Goal: Transaction & Acquisition: Obtain resource

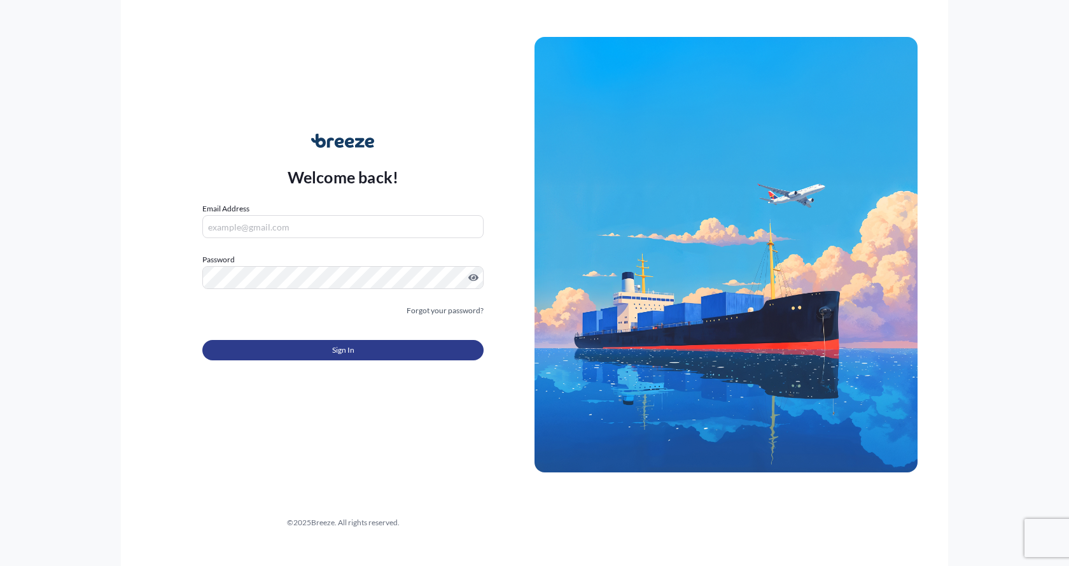
type input "[EMAIL_ADDRESS][DOMAIN_NAME]"
click at [384, 350] on button "Sign In" at bounding box center [342, 350] width 281 height 20
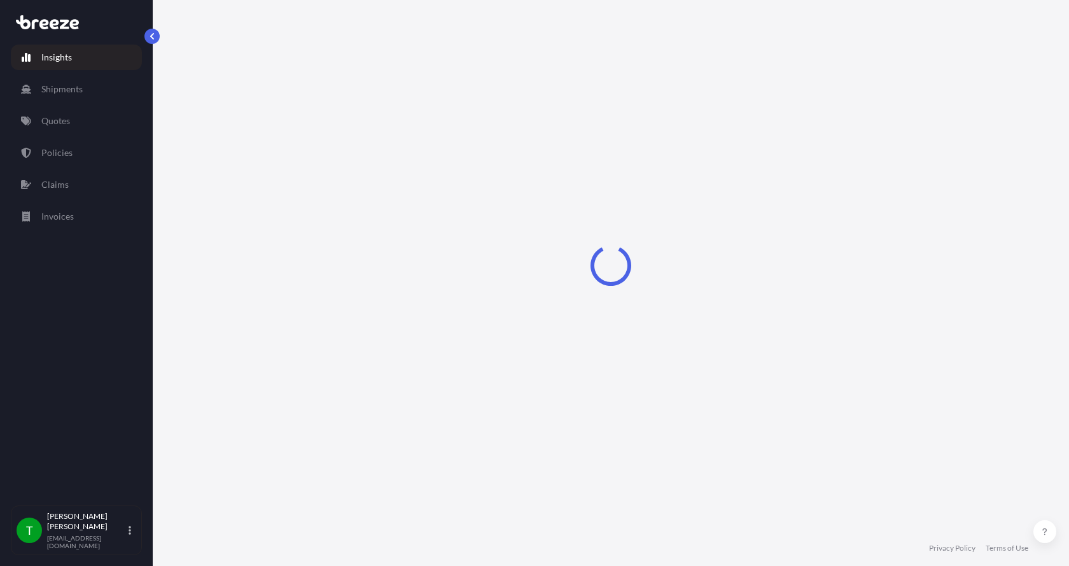
select select "2025"
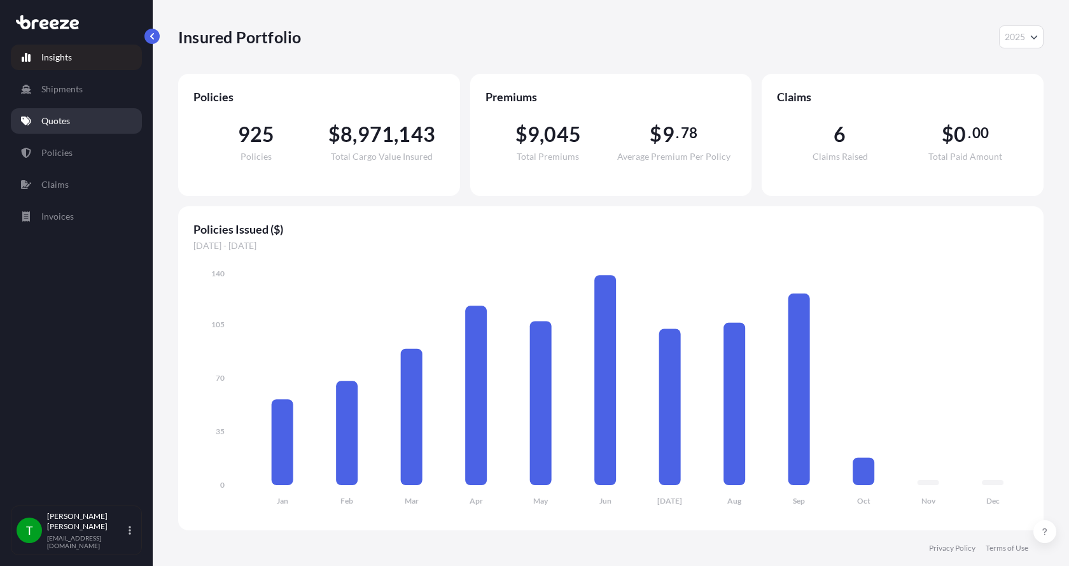
click at [43, 118] on p "Quotes" at bounding box center [55, 121] width 29 height 13
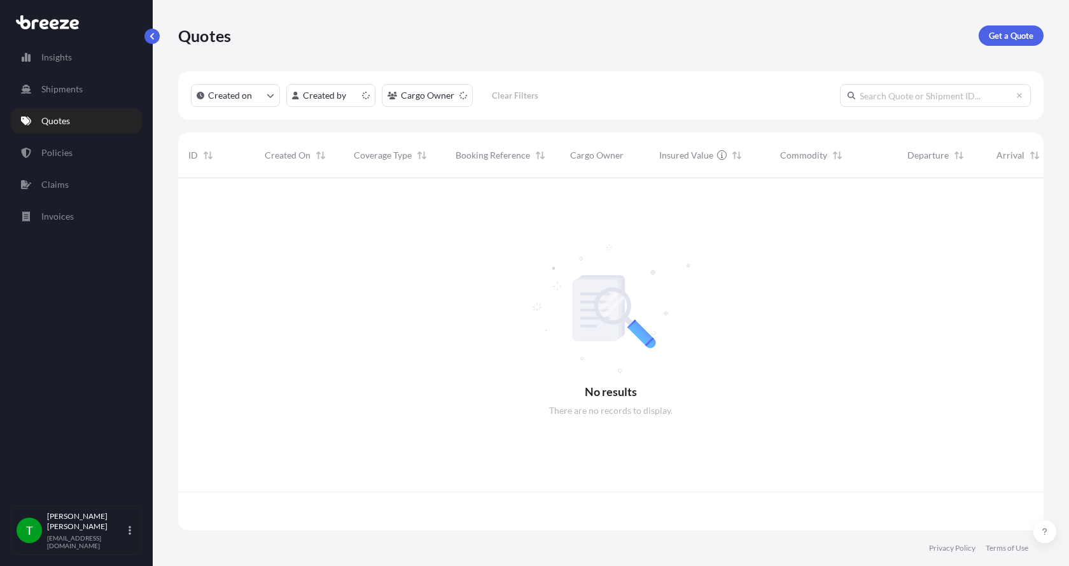
scroll to position [349, 856]
click at [1008, 33] on p "Get a Quote" at bounding box center [1011, 35] width 45 height 13
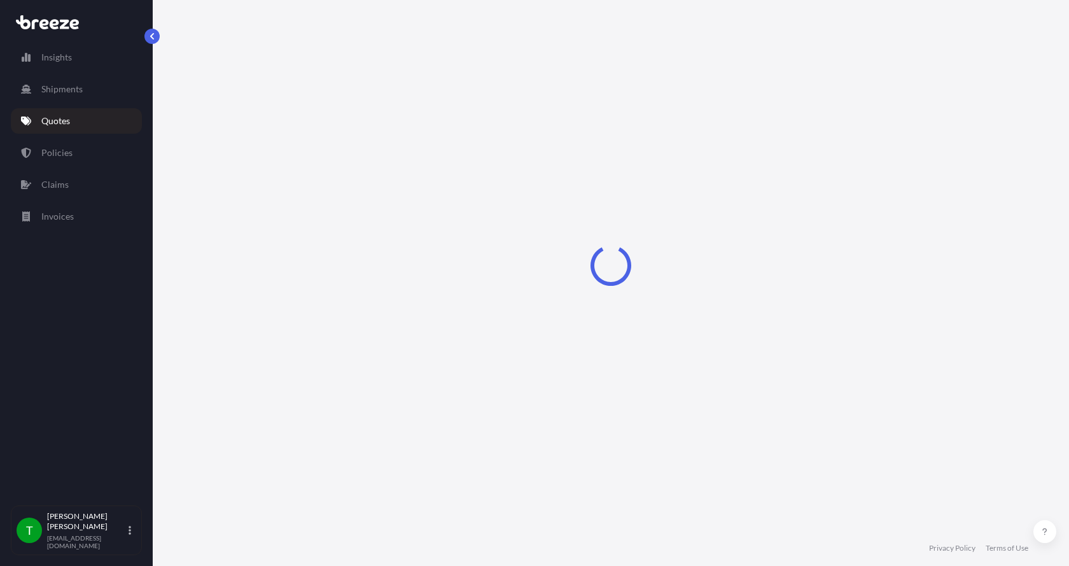
select select "Sea"
select select "1"
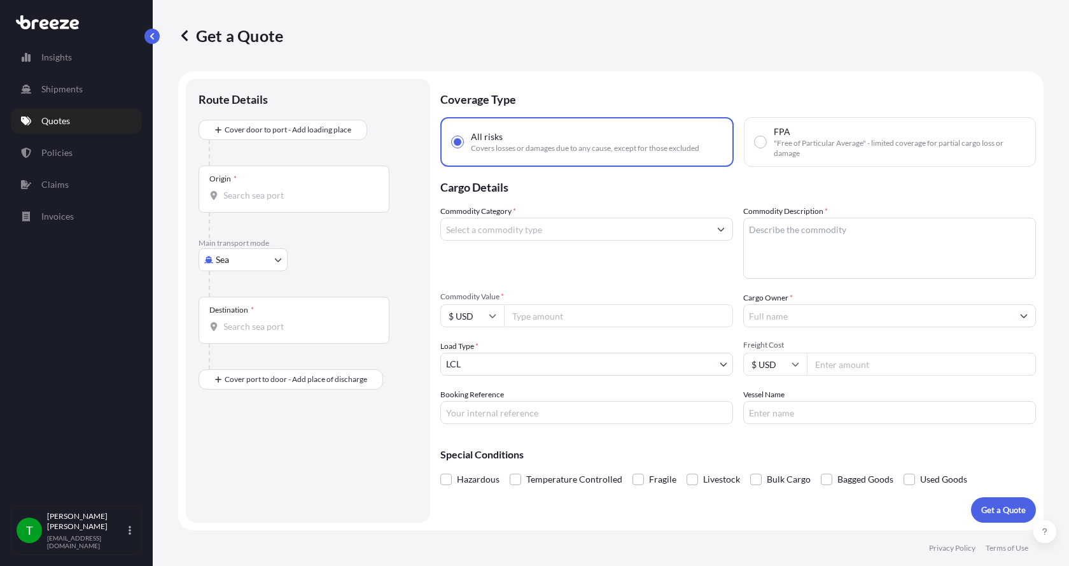
click at [245, 255] on body "Insights Shipments Quotes Policies Claims Invoices T [PERSON_NAME] [EMAIL_ADDRE…" at bounding box center [534, 283] width 1069 height 566
click at [223, 334] on span "Road" at bounding box center [233, 338] width 20 height 13
select select "Road"
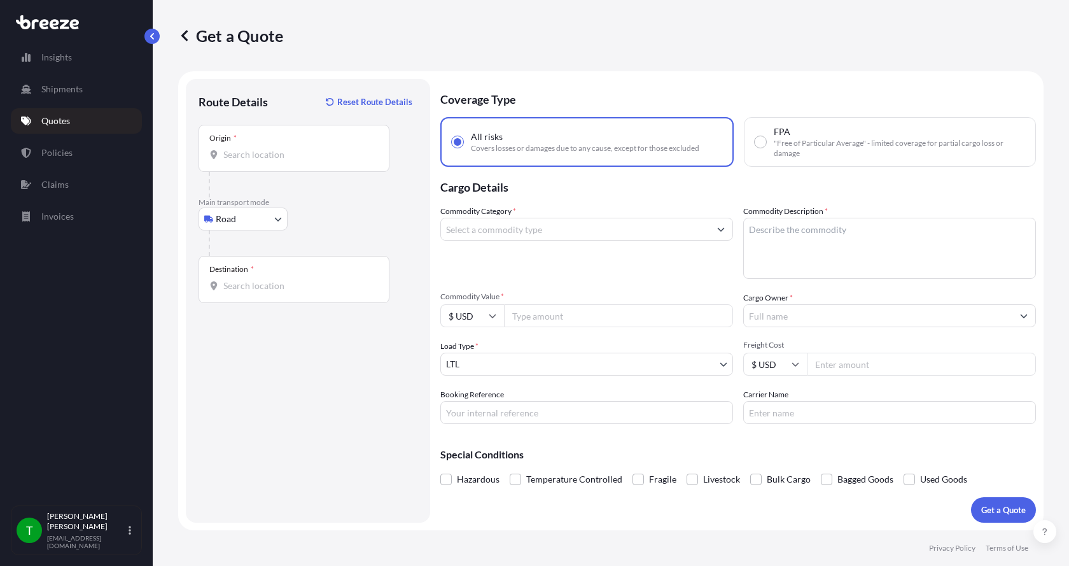
click at [265, 146] on div "Origin *" at bounding box center [294, 148] width 191 height 47
click at [265, 148] on input "Origin *" at bounding box center [298, 154] width 150 height 13
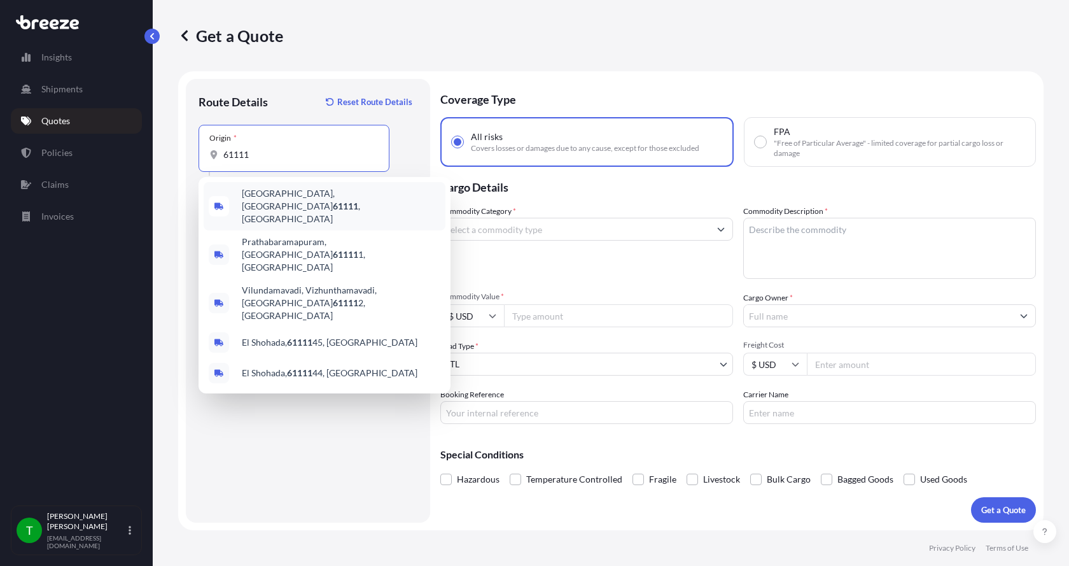
click at [285, 195] on span "[GEOGRAPHIC_DATA] , [GEOGRAPHIC_DATA]" at bounding box center [341, 206] width 199 height 38
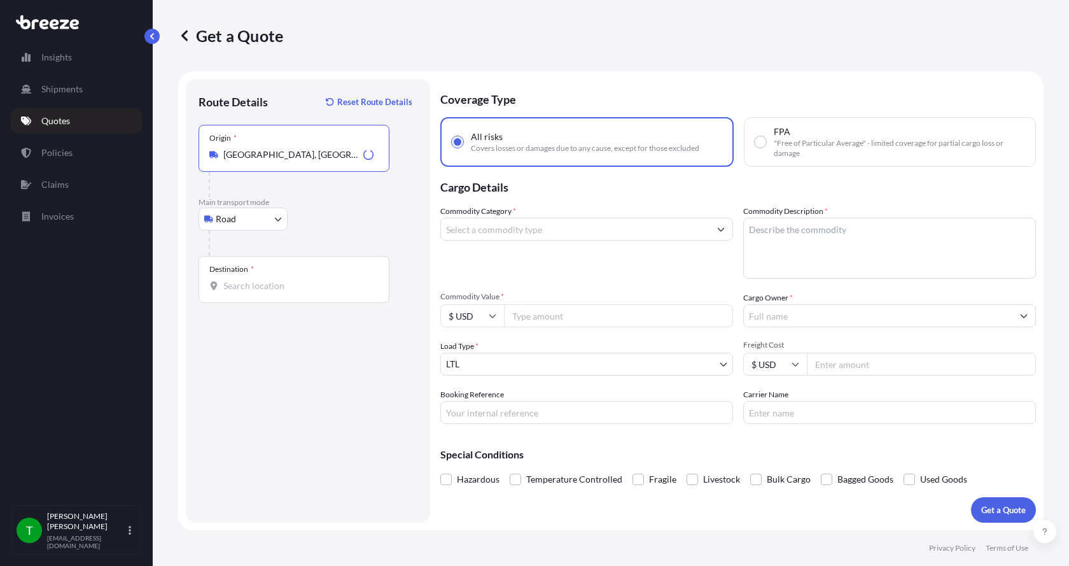
type input "[GEOGRAPHIC_DATA], [GEOGRAPHIC_DATA]"
click at [254, 288] on input "Destination *" at bounding box center [298, 285] width 150 height 13
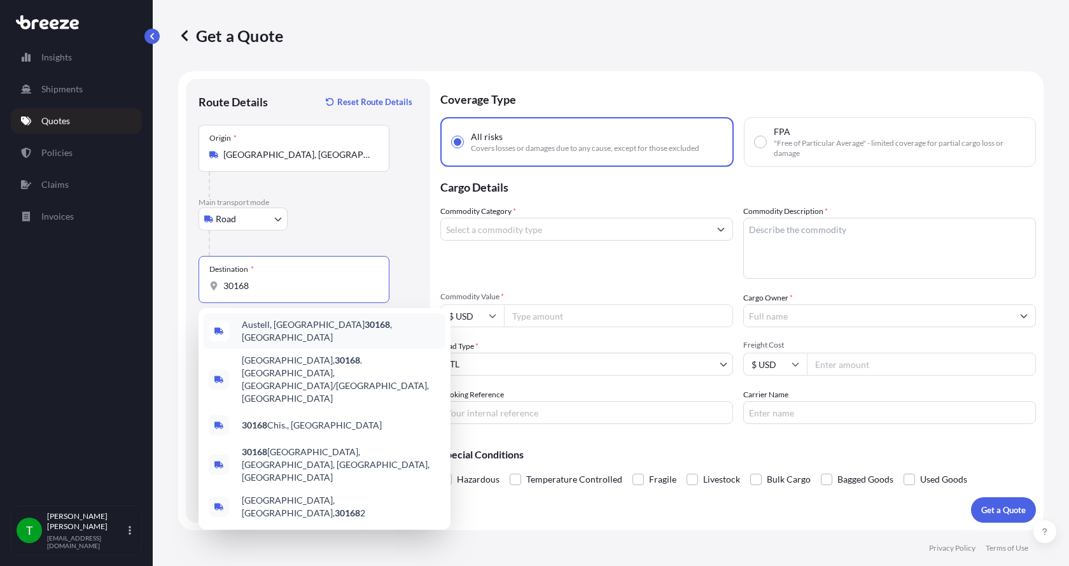
click at [270, 323] on span "Austell, [GEOGRAPHIC_DATA] 30168 , [GEOGRAPHIC_DATA]" at bounding box center [341, 330] width 199 height 25
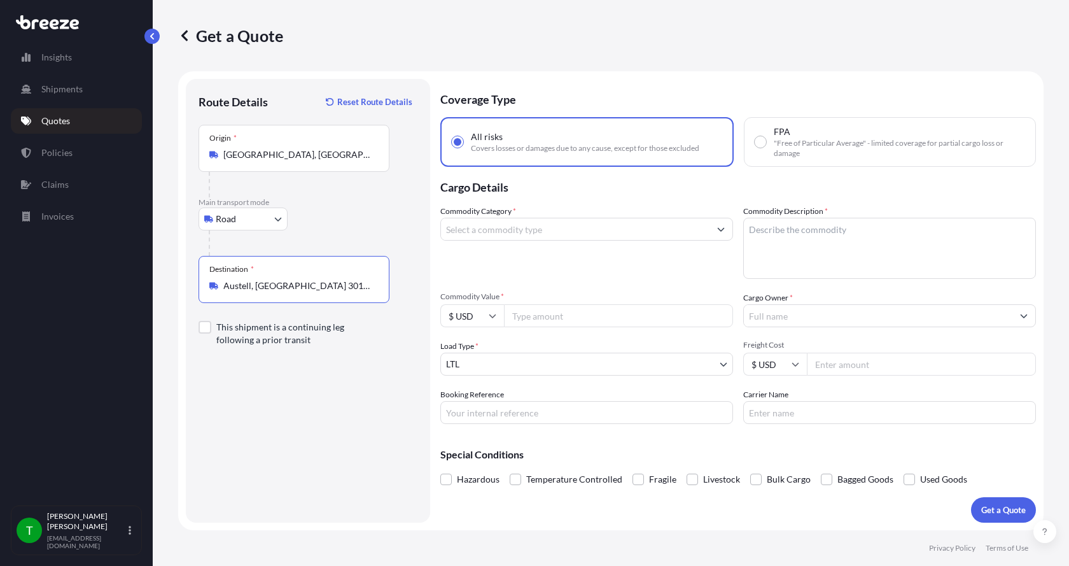
type input "Austell, [GEOGRAPHIC_DATA] 30168, [GEOGRAPHIC_DATA]"
click at [528, 235] on input "Commodity Category *" at bounding box center [575, 229] width 269 height 23
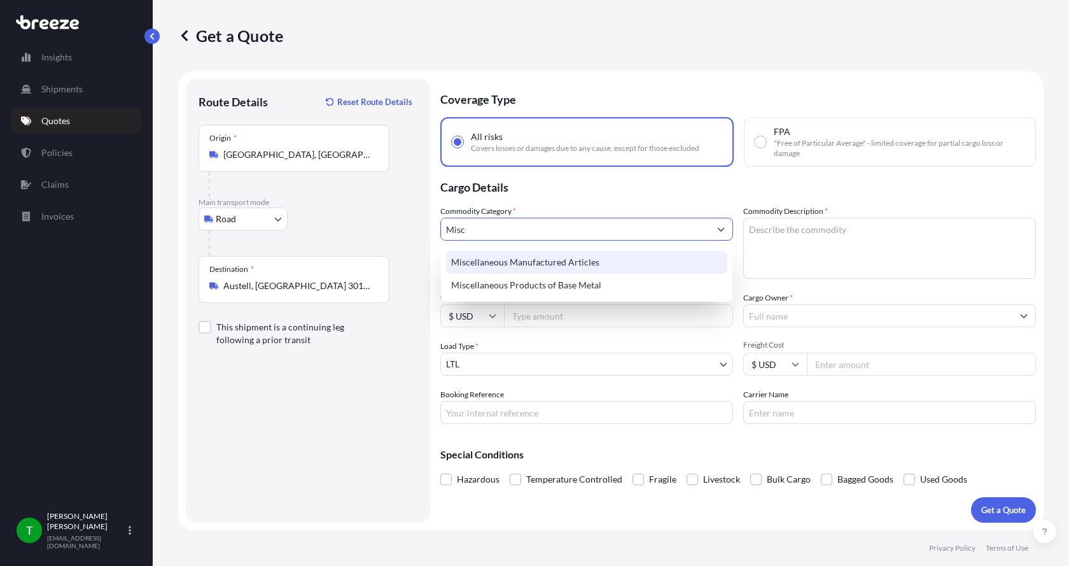
click at [511, 257] on div "Miscellaneous Manufactured Articles" at bounding box center [586, 262] width 281 height 23
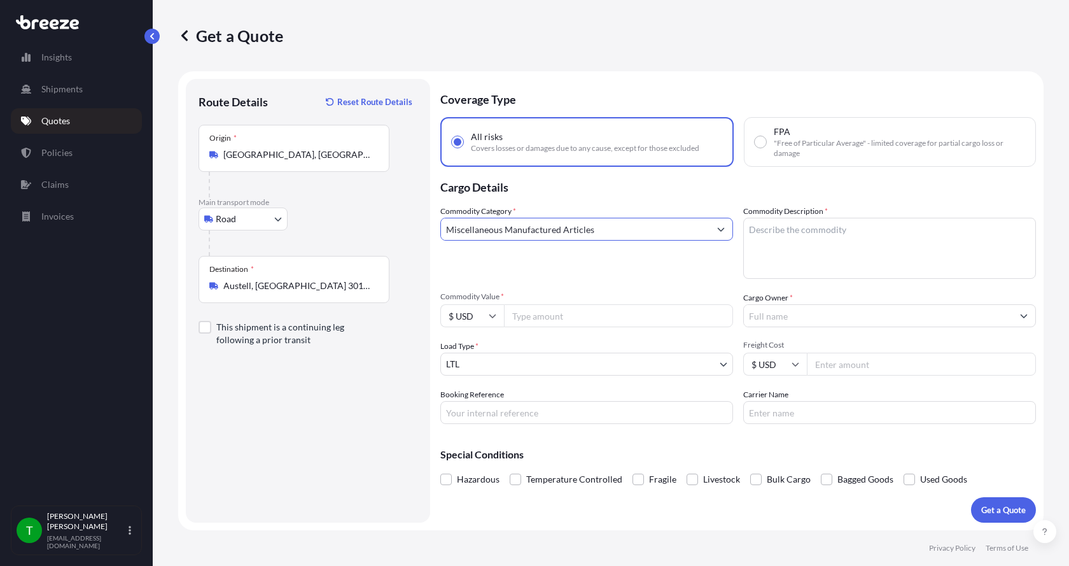
type input "Miscellaneous Manufactured Articles"
click at [766, 228] on textarea "Commodity Description *" at bounding box center [889, 248] width 293 height 61
type textarea "Gearbox Assy"
click at [566, 319] on input "Commodity Value *" at bounding box center [618, 315] width 229 height 23
type input "350732"
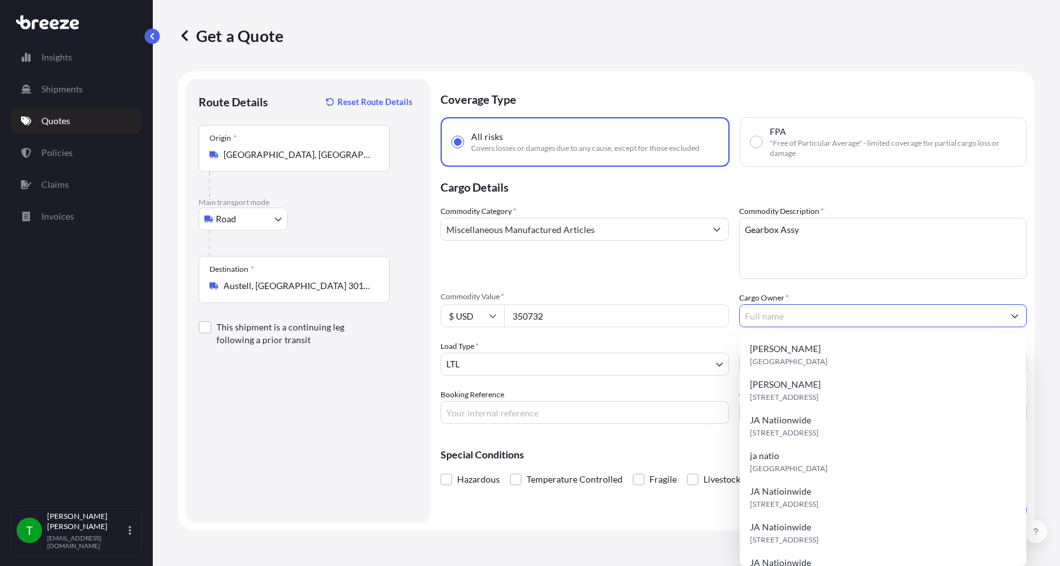
click at [774, 319] on input "Cargo Owner *" at bounding box center [871, 315] width 264 height 23
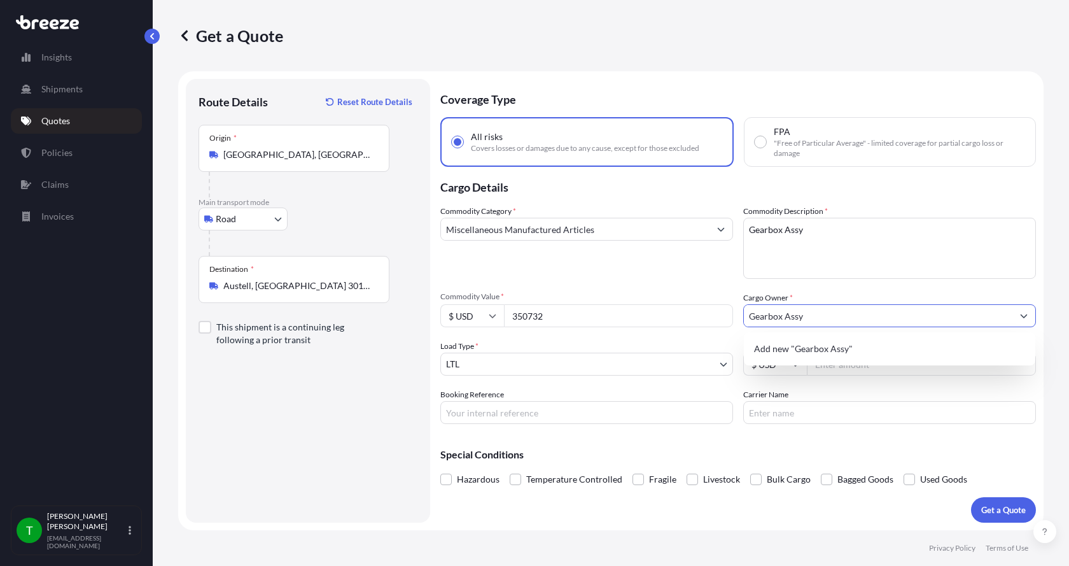
type input "Gearbox Assy"
click at [511, 408] on input "Booking Reference" at bounding box center [586, 412] width 293 height 23
type input "350732"
click at [827, 365] on input "Freight Cost" at bounding box center [921, 364] width 229 height 23
type input "285.00"
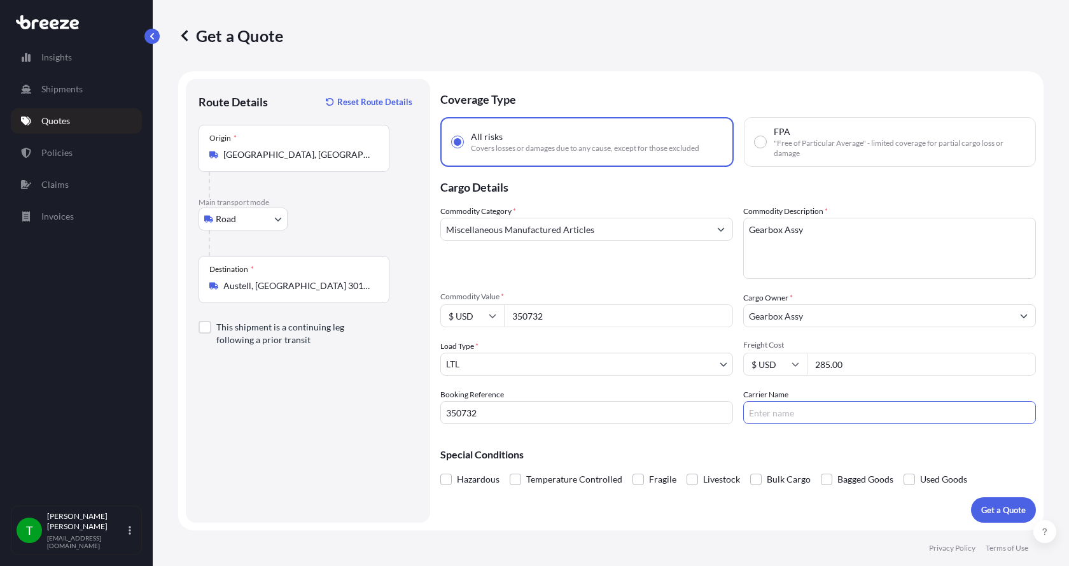
click at [801, 415] on input "Carrier Name" at bounding box center [889, 412] width 293 height 23
type input "[PERSON_NAME] Express"
click at [989, 503] on button "Get a Quote" at bounding box center [1003, 509] width 65 height 25
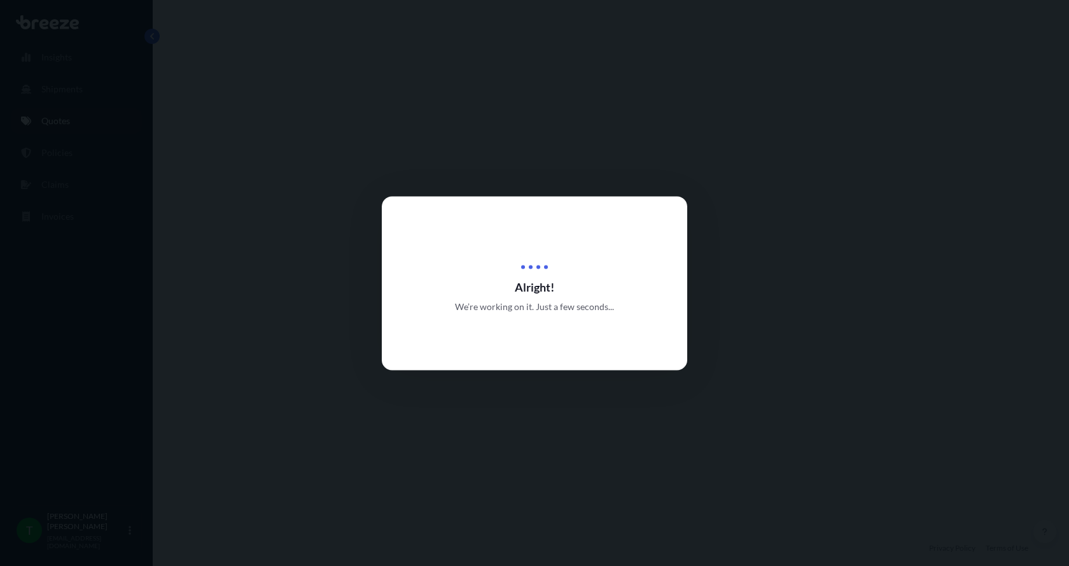
select select "Road"
select select "1"
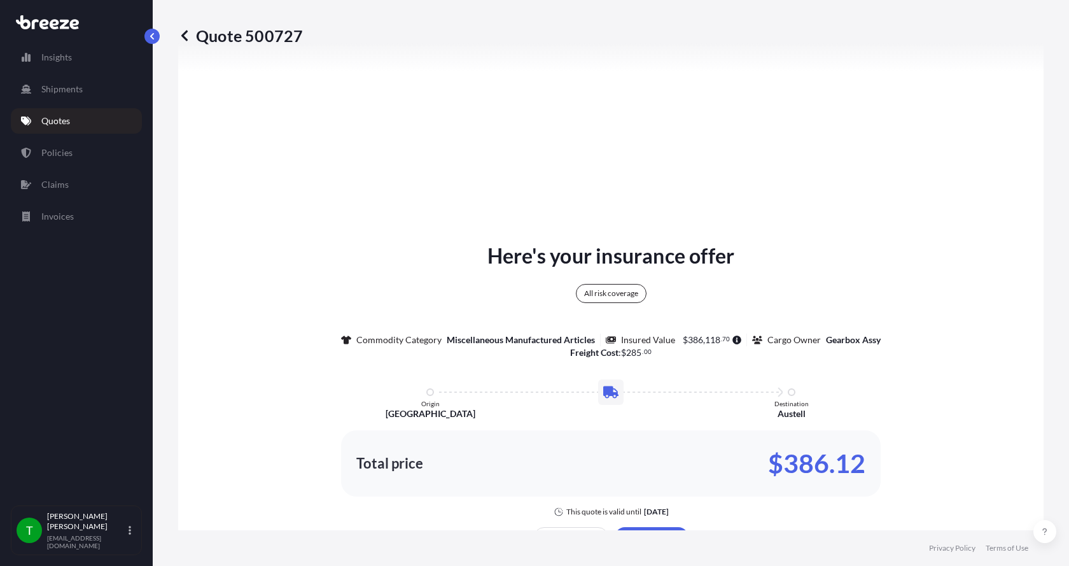
scroll to position [662, 0]
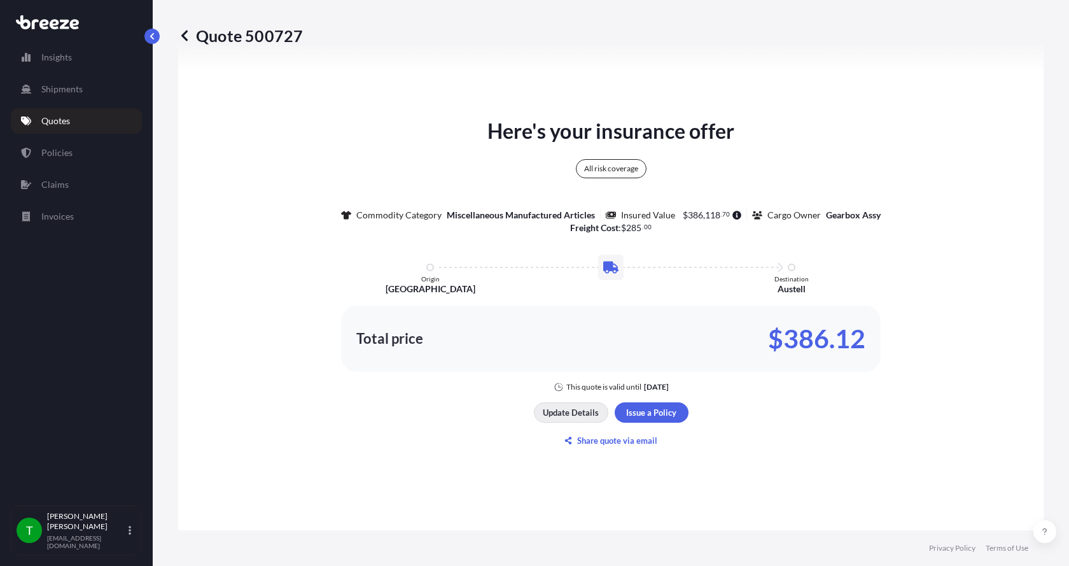
click at [537, 411] on button "Update Details" at bounding box center [571, 412] width 74 height 20
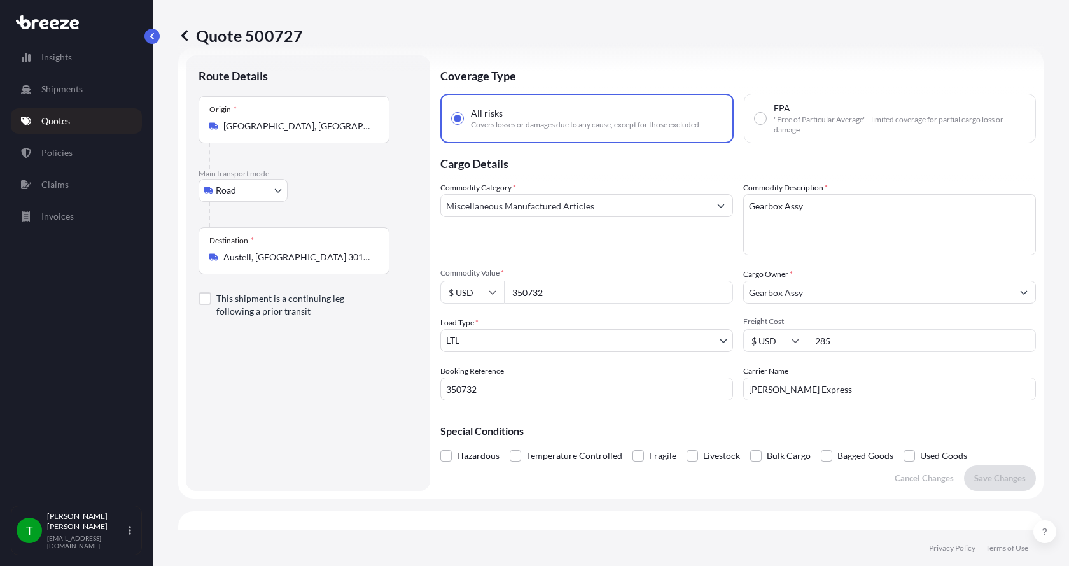
scroll to position [20, 0]
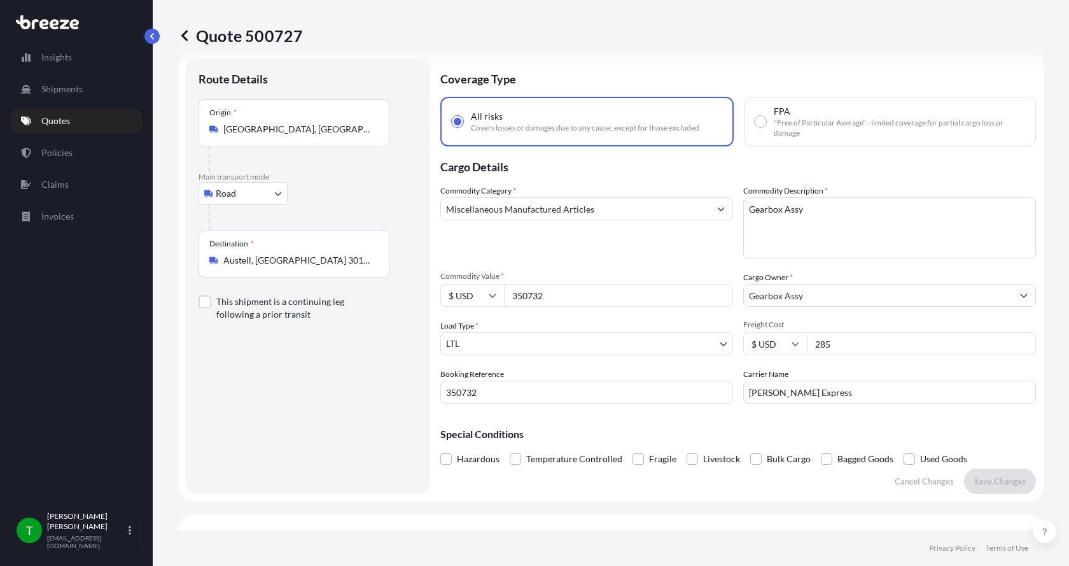
drag, startPoint x: 523, startPoint y: 298, endPoint x: 487, endPoint y: 304, distance: 36.6
click at [489, 304] on div "$ USD 350732" at bounding box center [586, 295] width 293 height 23
drag, startPoint x: 550, startPoint y: 300, endPoint x: 504, endPoint y: 298, distance: 45.8
click at [507, 298] on input "530.00" at bounding box center [618, 295] width 229 height 23
type input "5300.00"
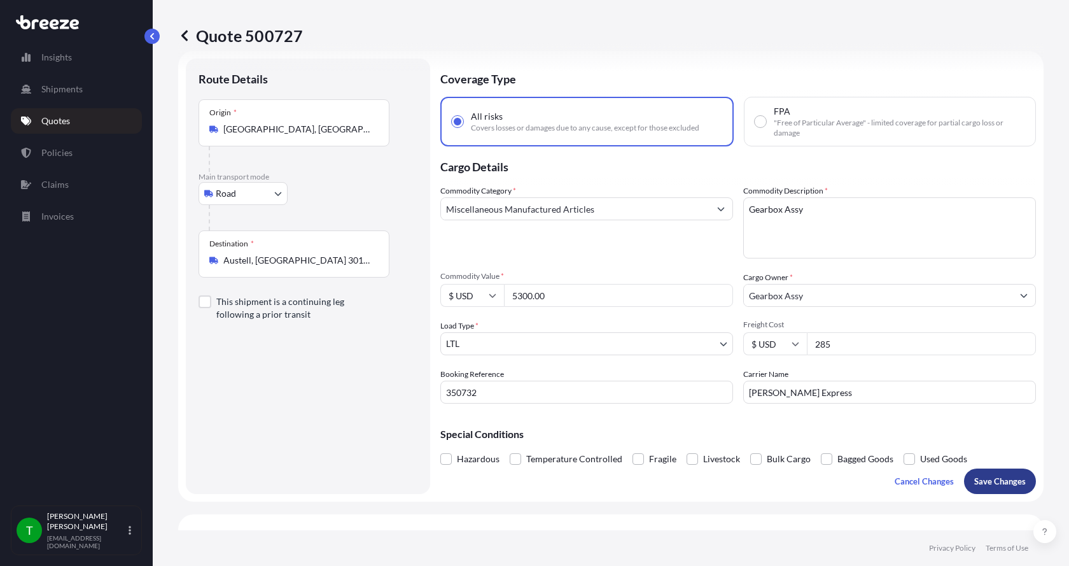
click at [984, 476] on p "Save Changes" at bounding box center [1000, 481] width 52 height 13
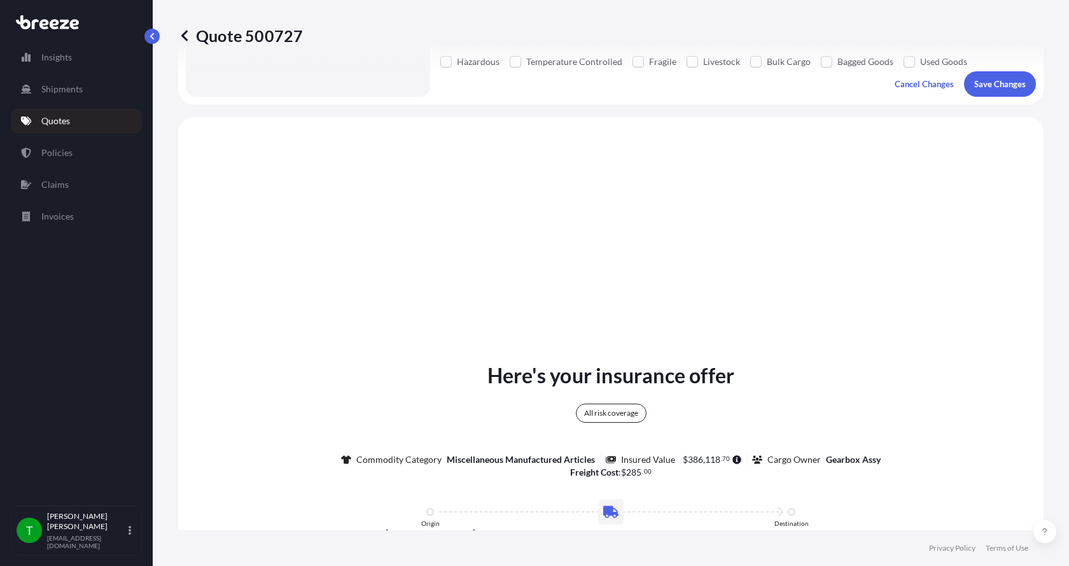
scroll to position [471, 0]
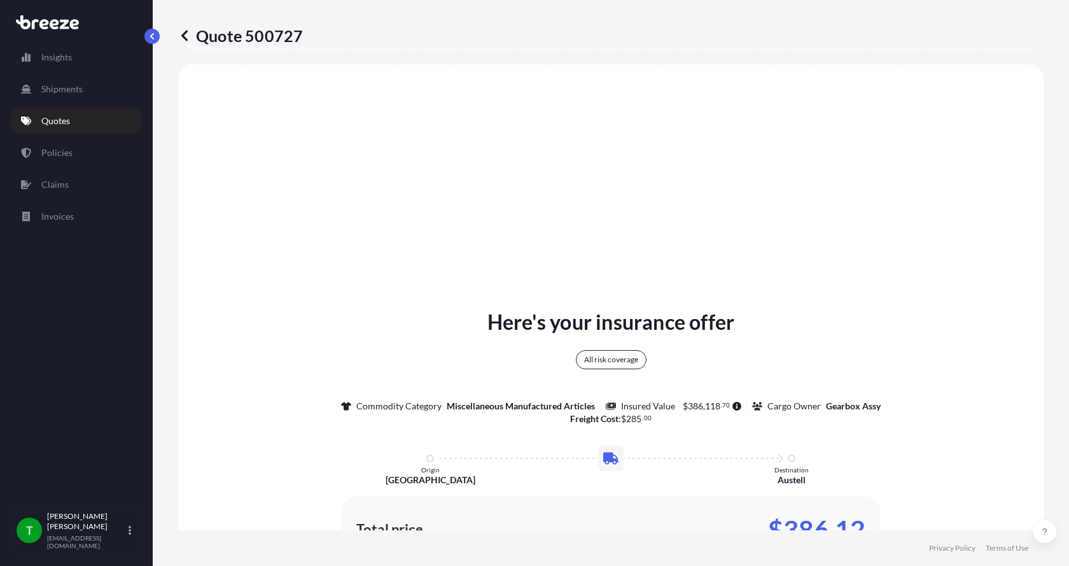
select select "Road"
select select "1"
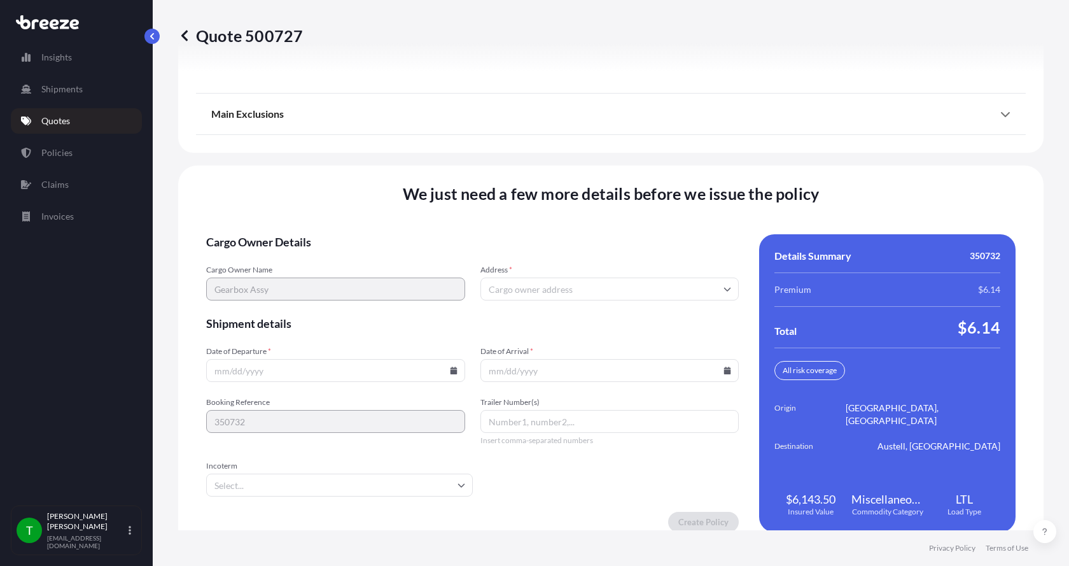
scroll to position [1674, 0]
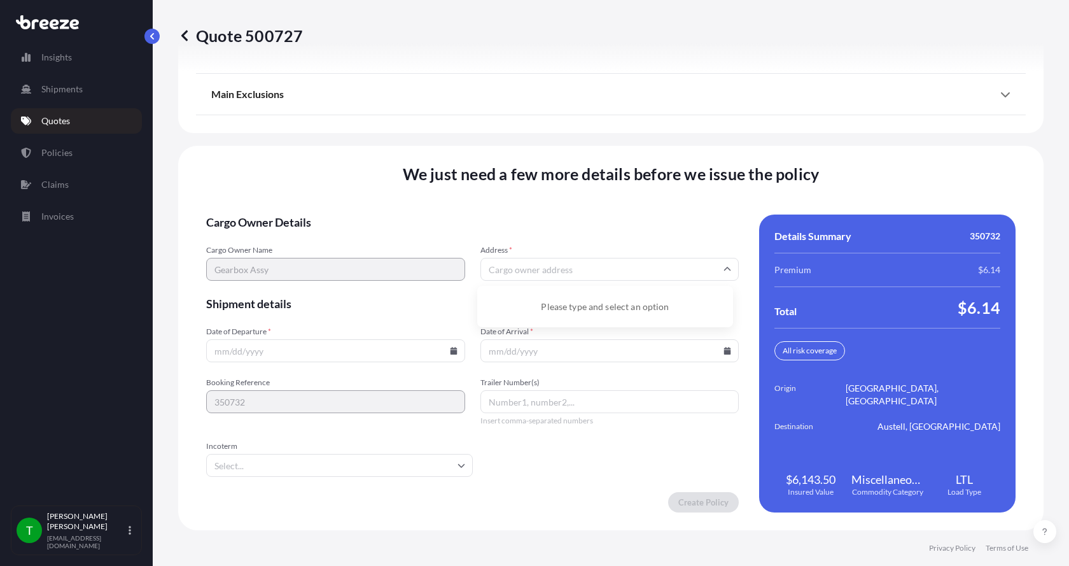
click at [507, 276] on input "Address *" at bounding box center [609, 269] width 259 height 23
click at [507, 271] on input "Address *" at bounding box center [609, 269] width 259 height 23
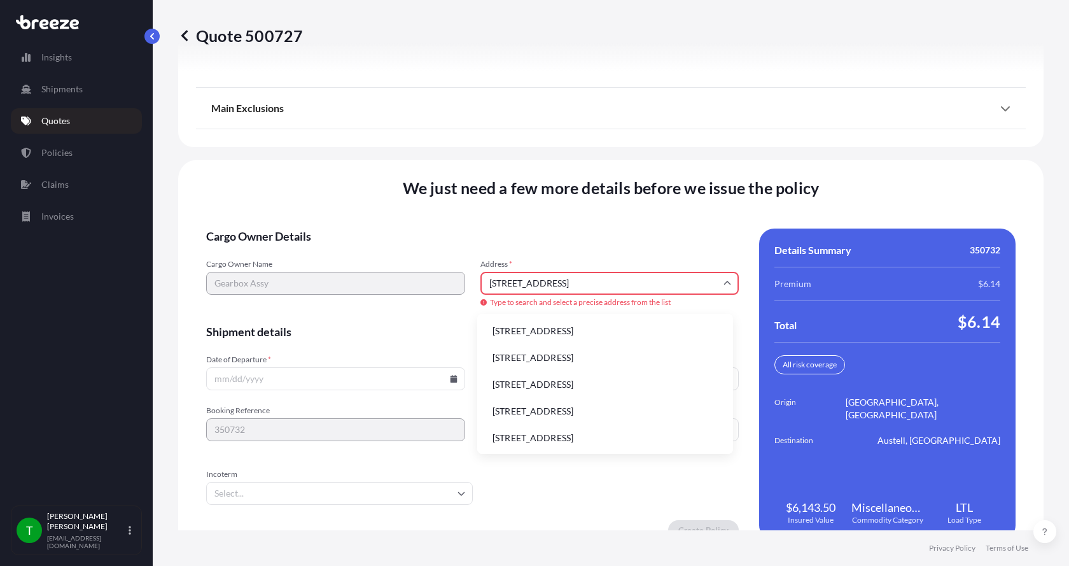
click at [503, 336] on li "[STREET_ADDRESS]" at bounding box center [605, 331] width 246 height 24
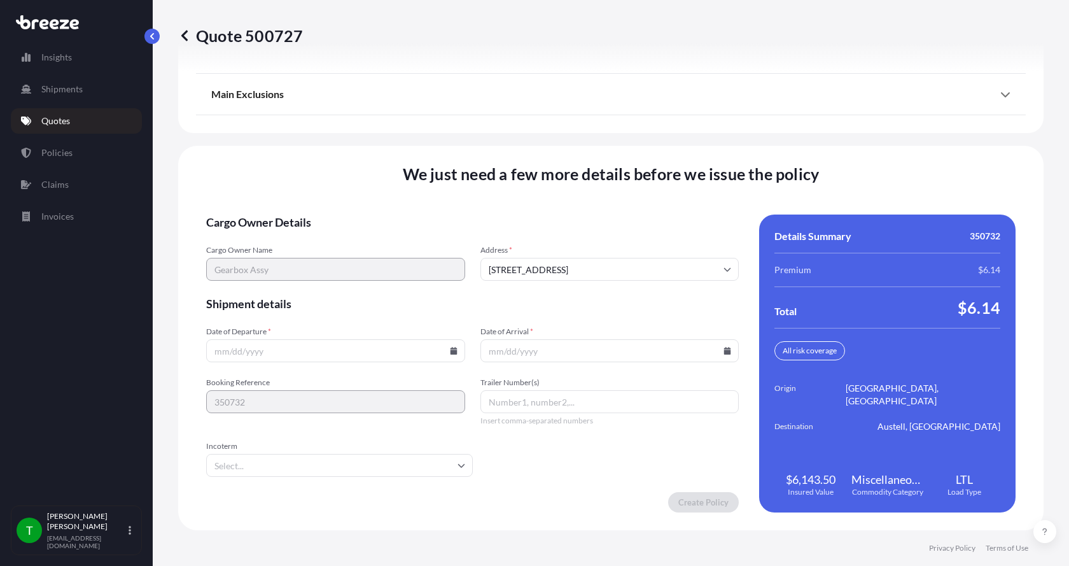
type input "[STREET_ADDRESS]"
click at [451, 352] on icon at bounding box center [453, 351] width 7 height 8
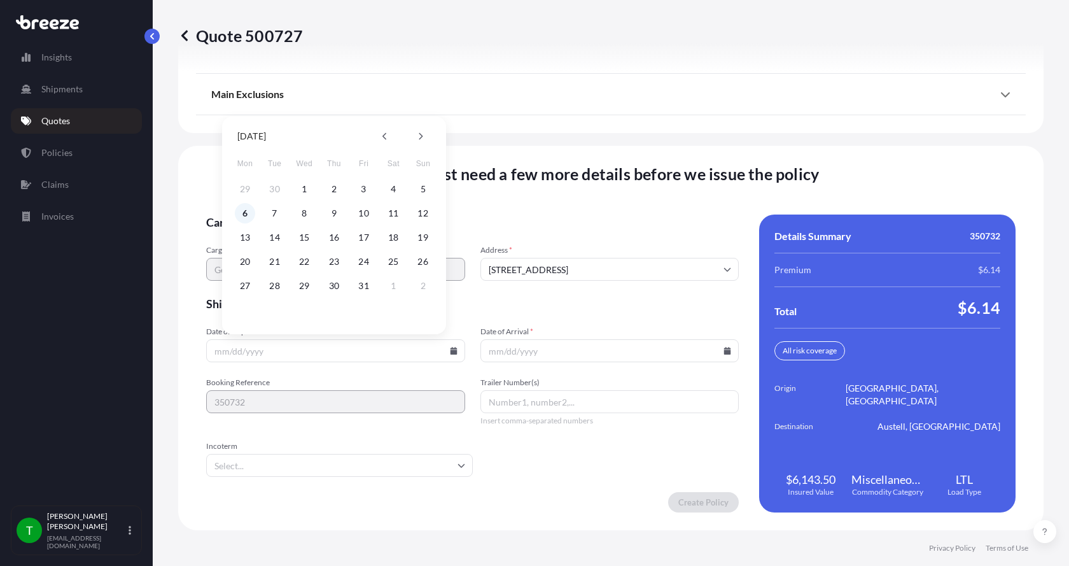
click at [244, 216] on button "6" at bounding box center [245, 213] width 20 height 20
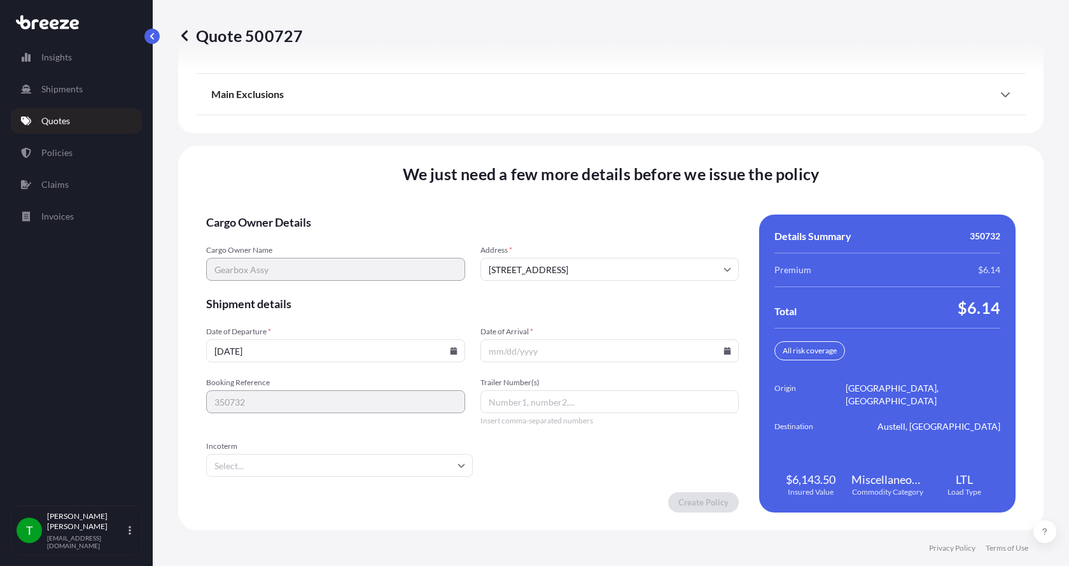
type input "[DATE]"
click at [724, 348] on icon at bounding box center [727, 351] width 7 height 8
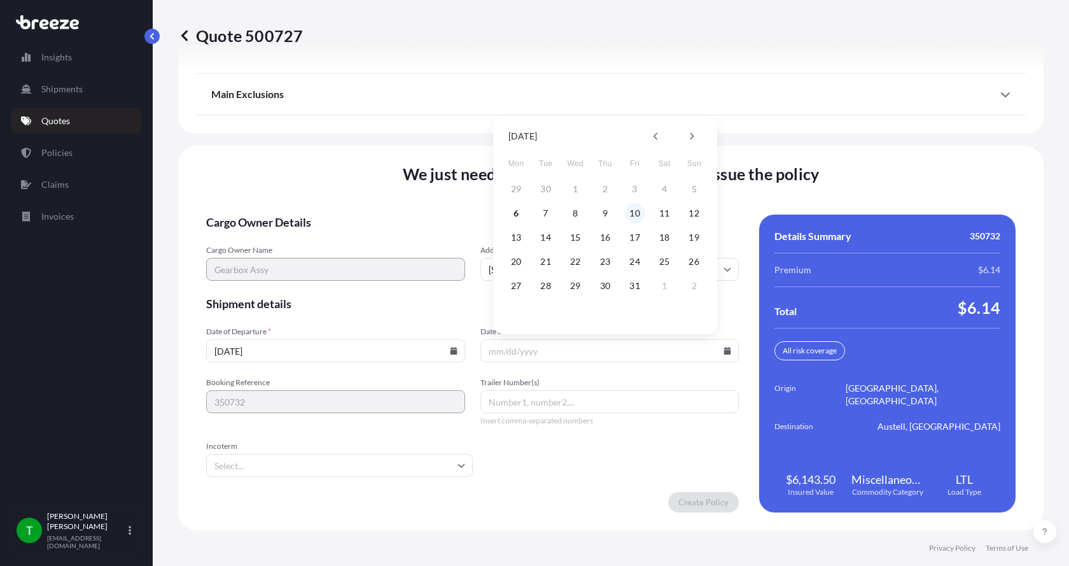
click at [638, 214] on button "10" at bounding box center [635, 213] width 20 height 20
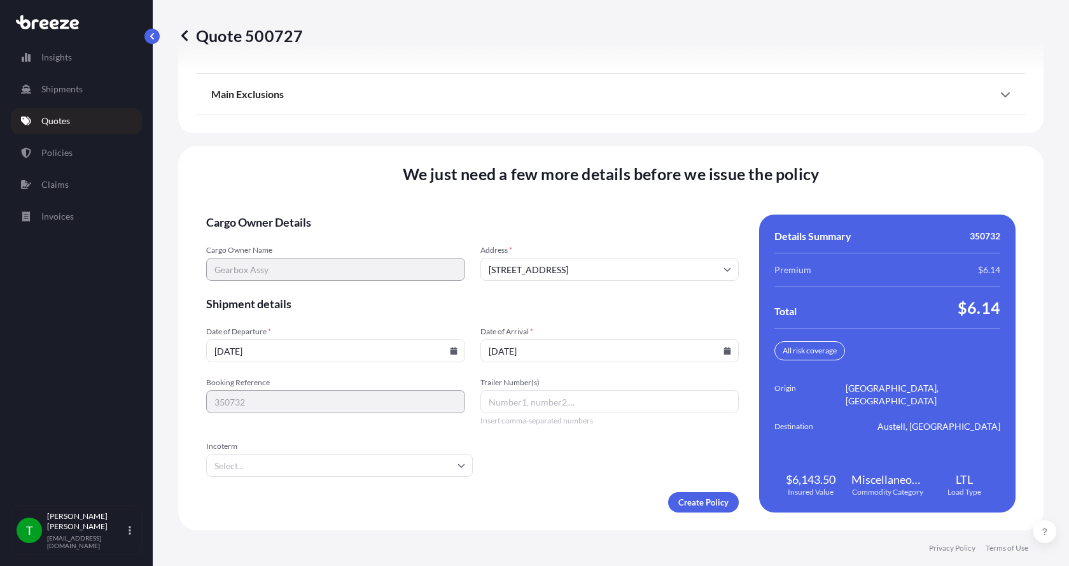
click at [724, 350] on icon at bounding box center [727, 351] width 7 height 8
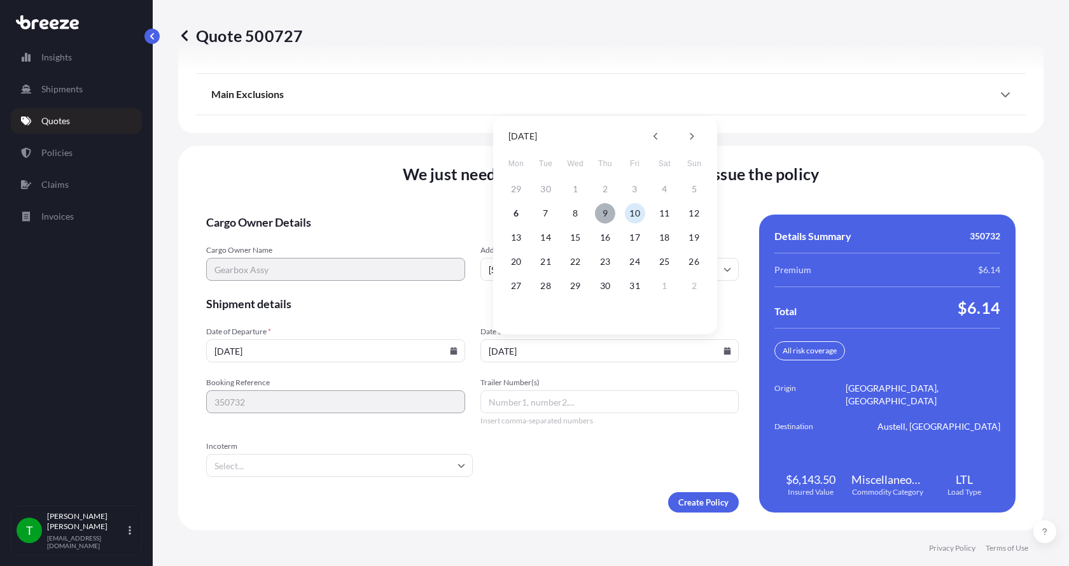
click at [602, 213] on button "9" at bounding box center [605, 213] width 20 height 20
type input "[DATE]"
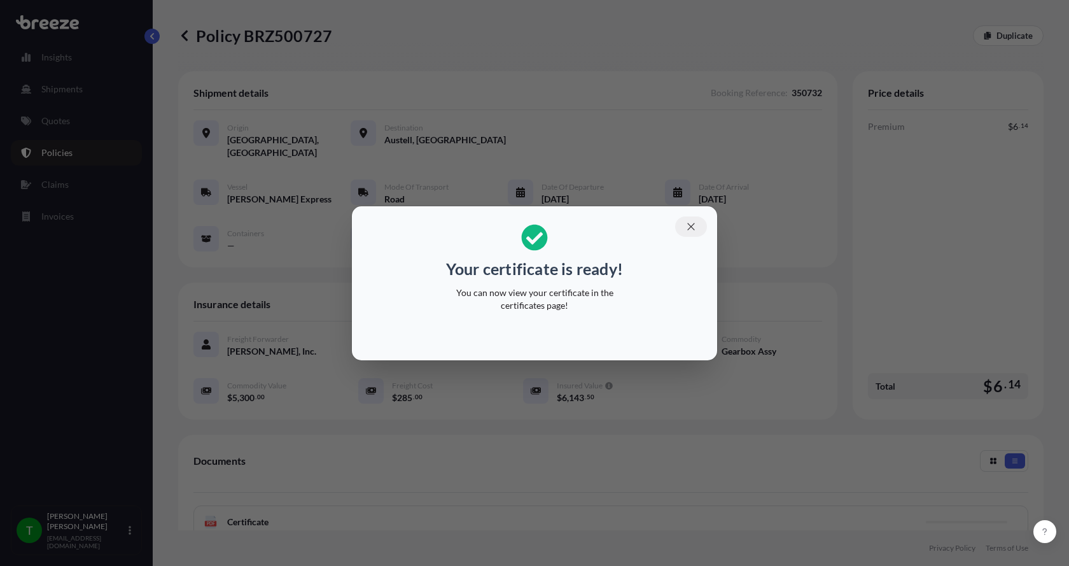
click at [687, 226] on icon "button" at bounding box center [690, 226] width 11 height 11
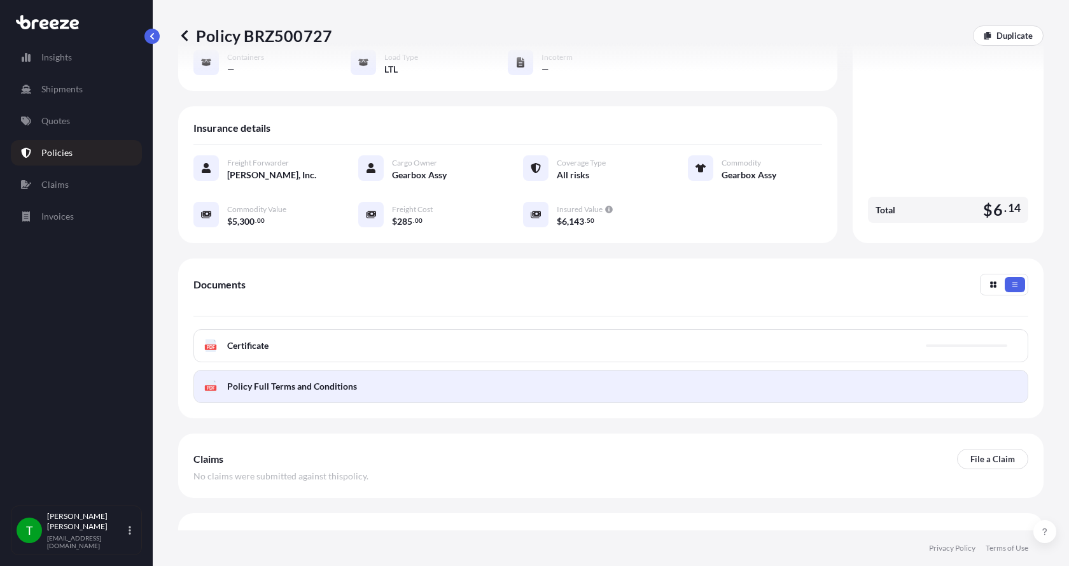
scroll to position [187, 0]
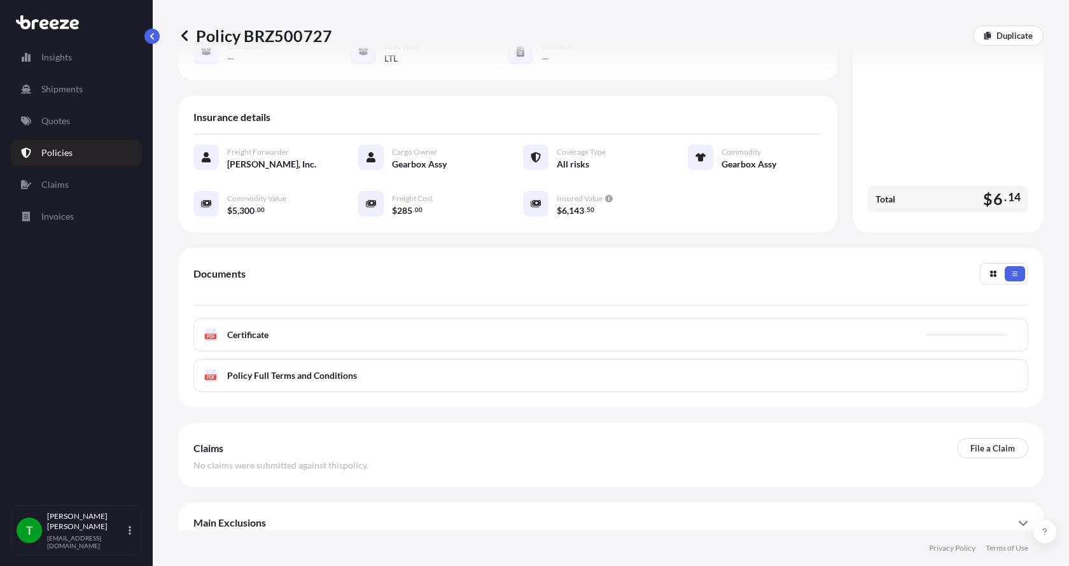
click at [221, 328] on div "PDF Certificate" at bounding box center [236, 334] width 64 height 13
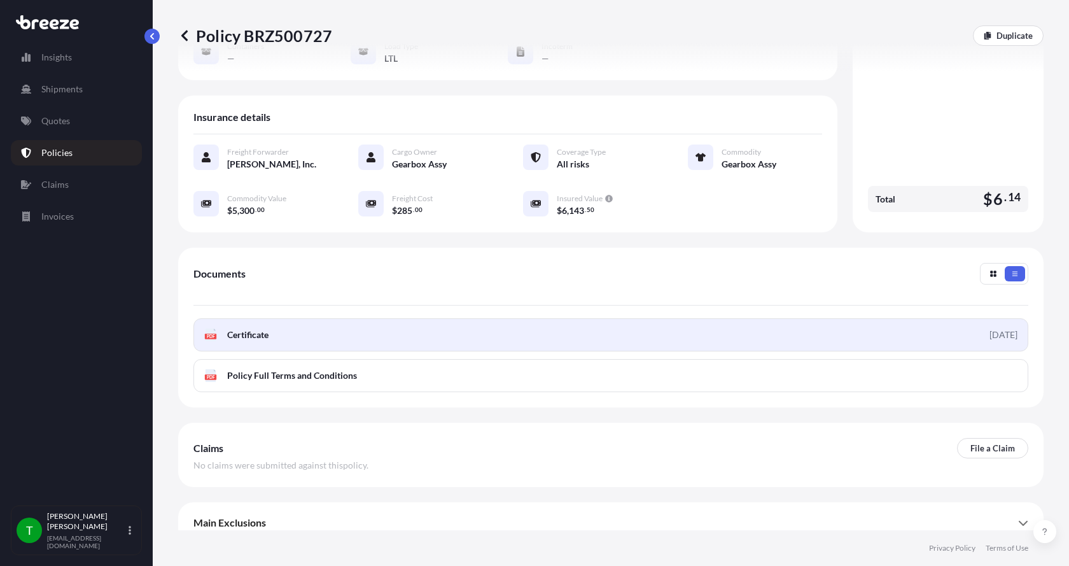
click at [239, 328] on span "Certificate" at bounding box center [247, 334] width 41 height 13
